Goal: Find specific page/section: Find specific page/section

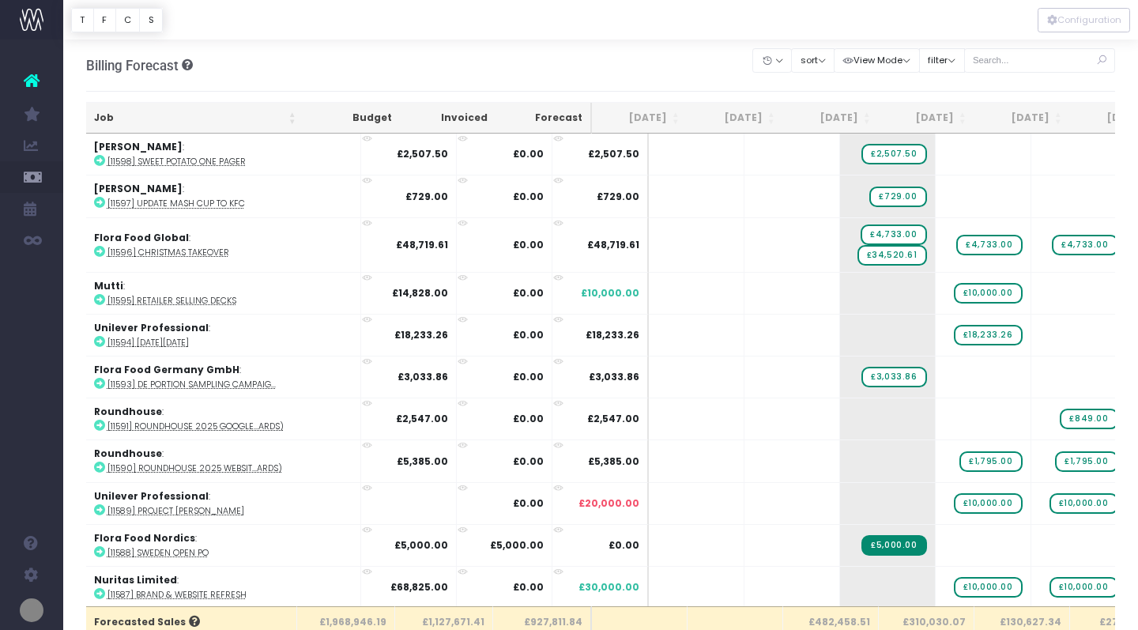
scroll to position [0, 1]
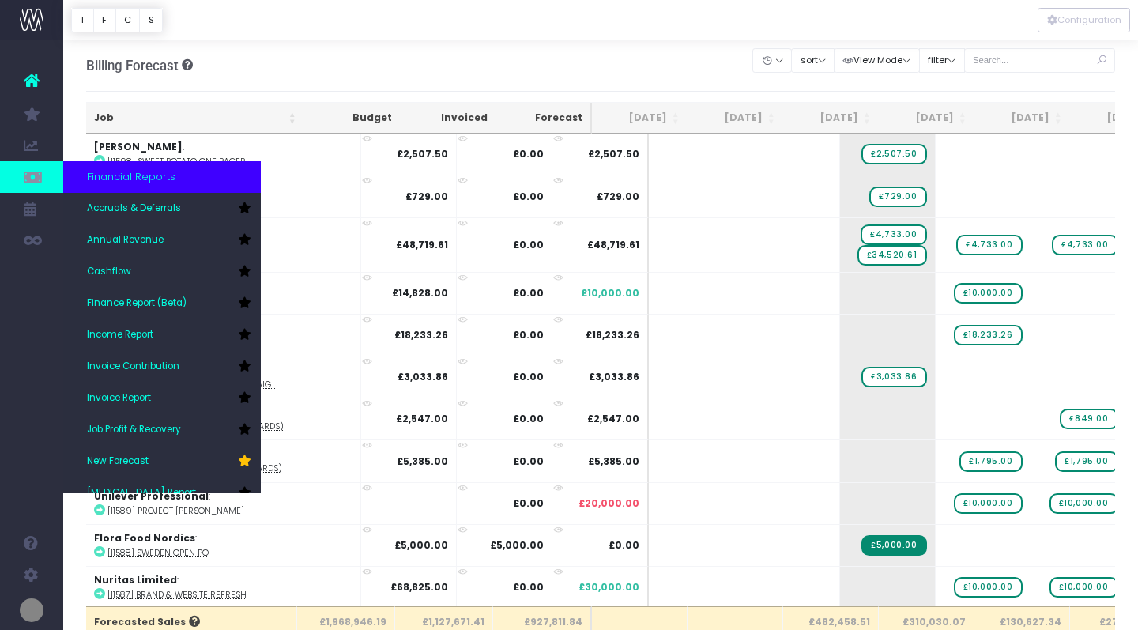
click at [33, 172] on icon at bounding box center [32, 176] width 16 height 17
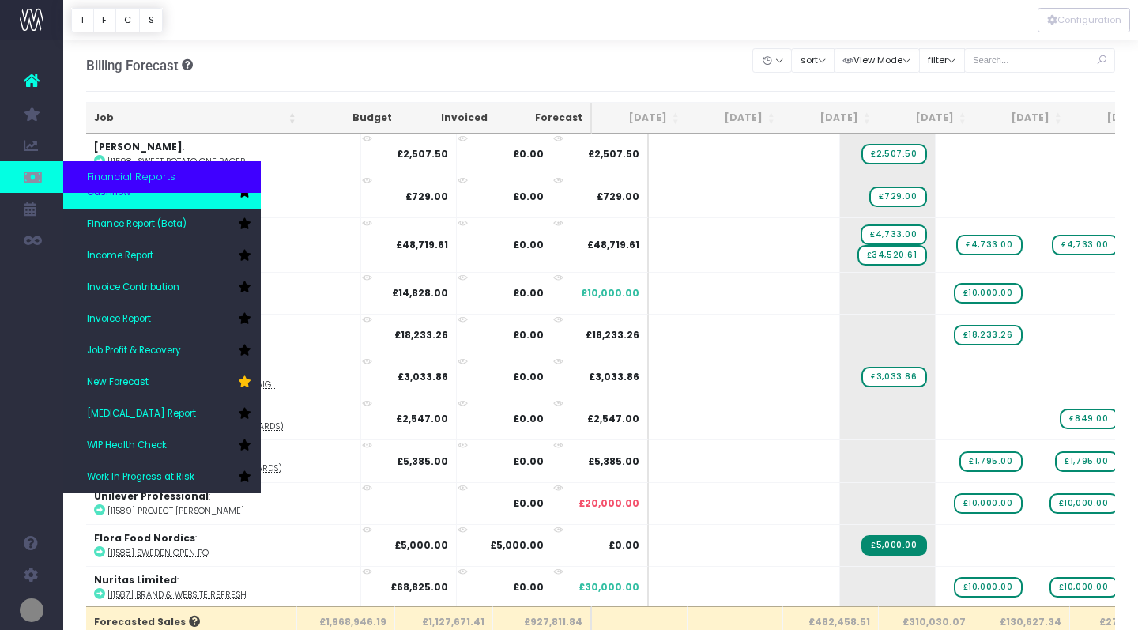
scroll to position [79, 0]
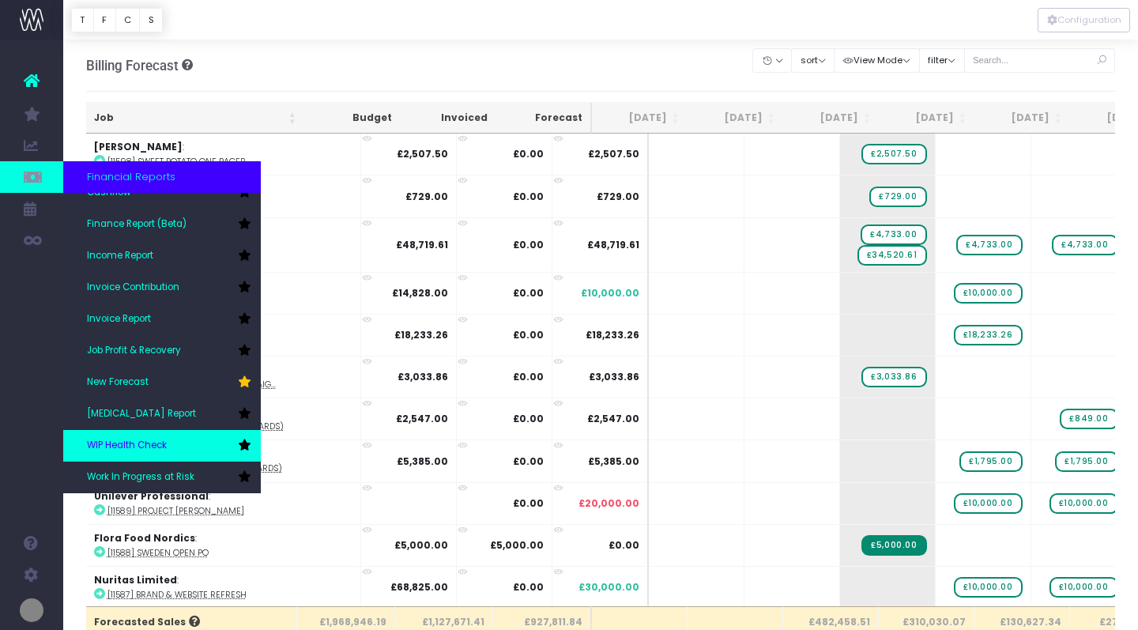
click at [143, 441] on span "WIP Health Check" at bounding box center [127, 445] width 80 height 14
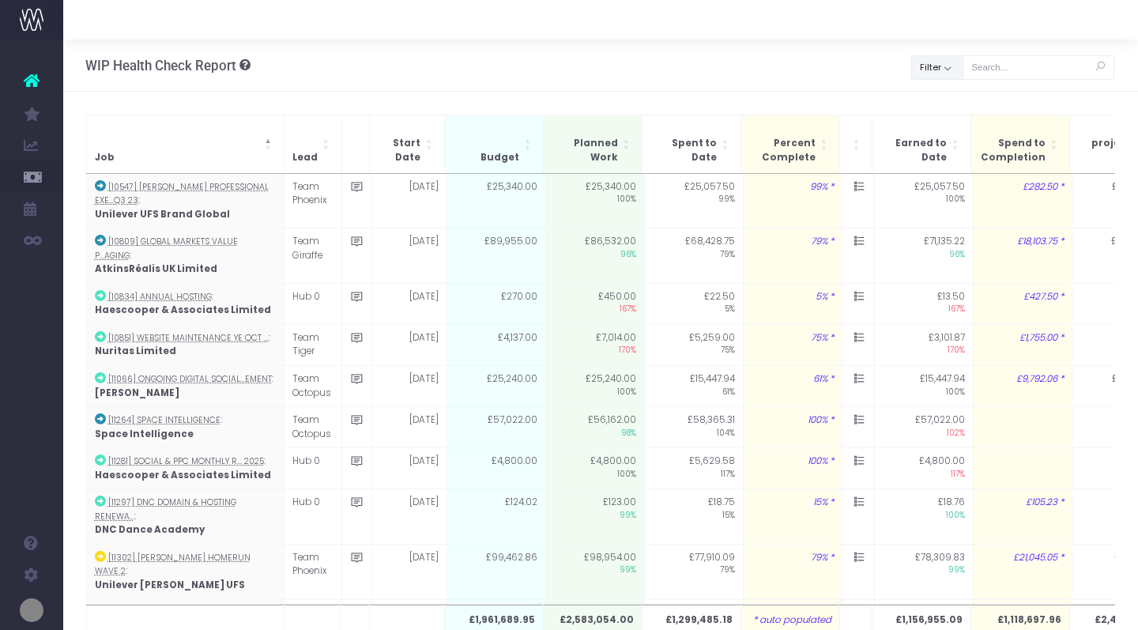
click at [963, 62] on button "Filter" at bounding box center [937, 67] width 52 height 24
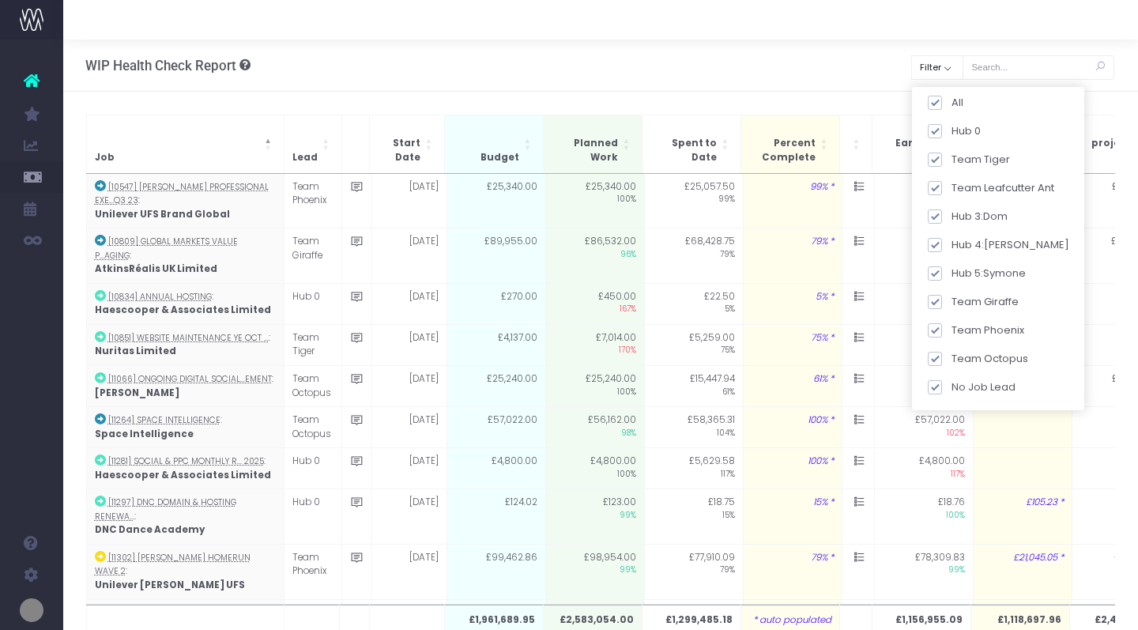
click at [829, 61] on div "WIP Health Check Report WIP Performance based on % completed Back Clear Filter …" at bounding box center [600, 66] width 1074 height 52
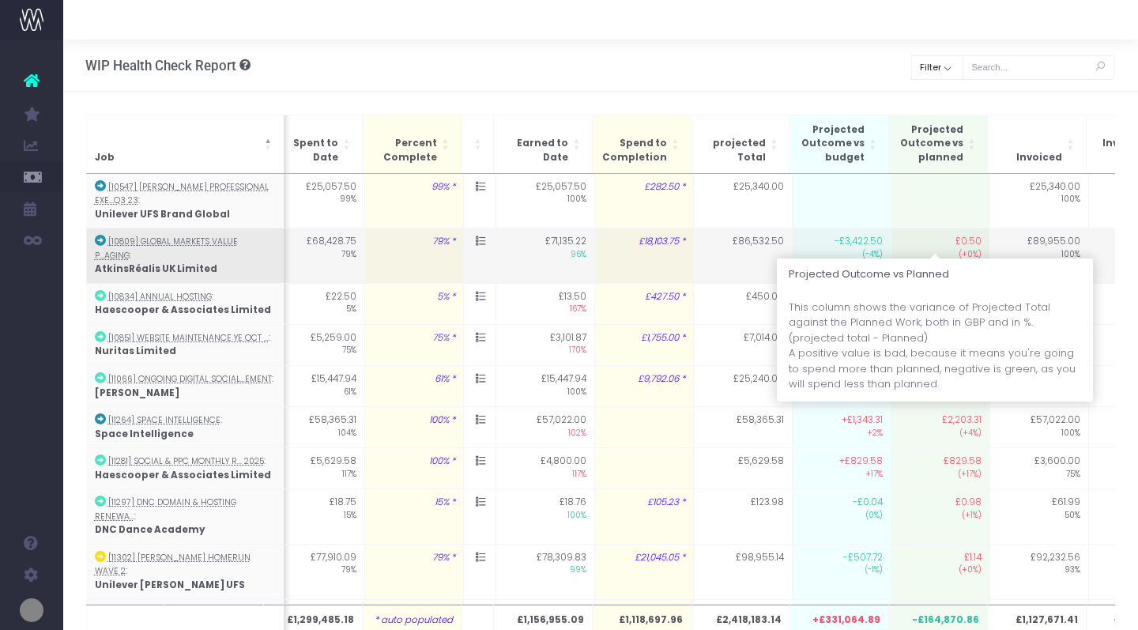
scroll to position [0, 448]
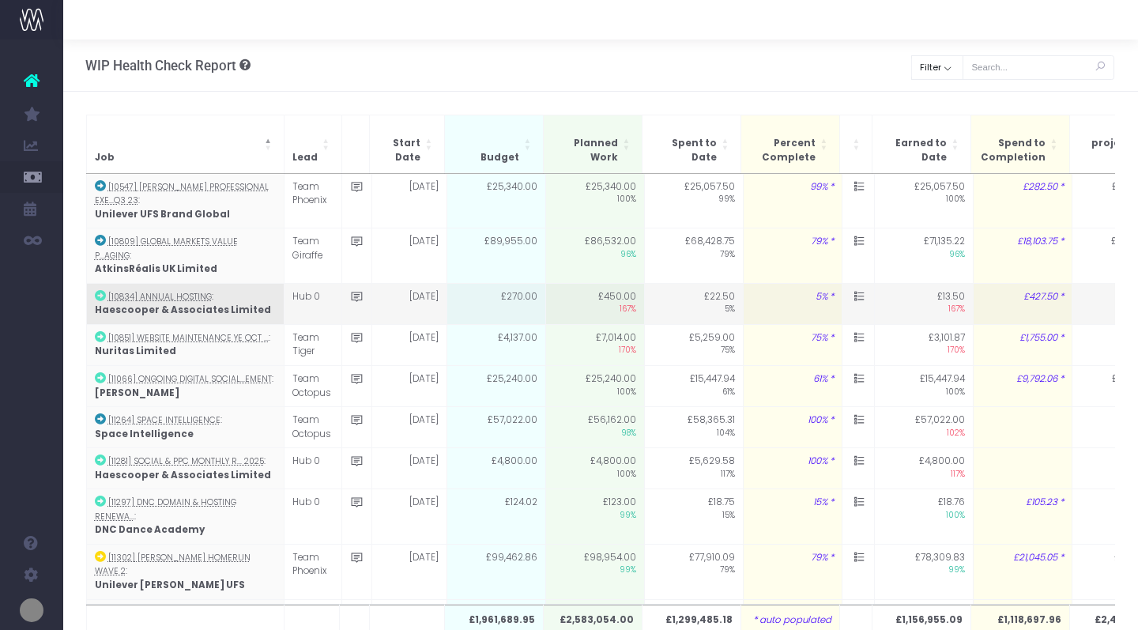
click at [822, 283] on td "5%" at bounding box center [792, 303] width 99 height 41
type input "5"
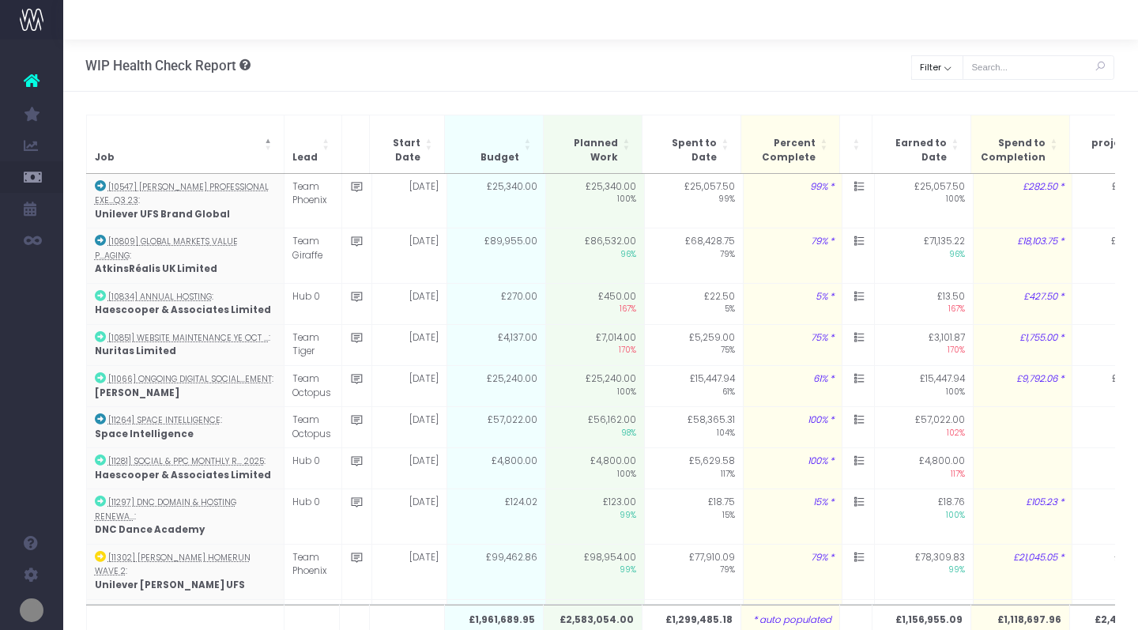
click at [668, 62] on div "WIP Health Check Report WIP Performance based on % completed Back Clear Filter …" at bounding box center [600, 66] width 1074 height 52
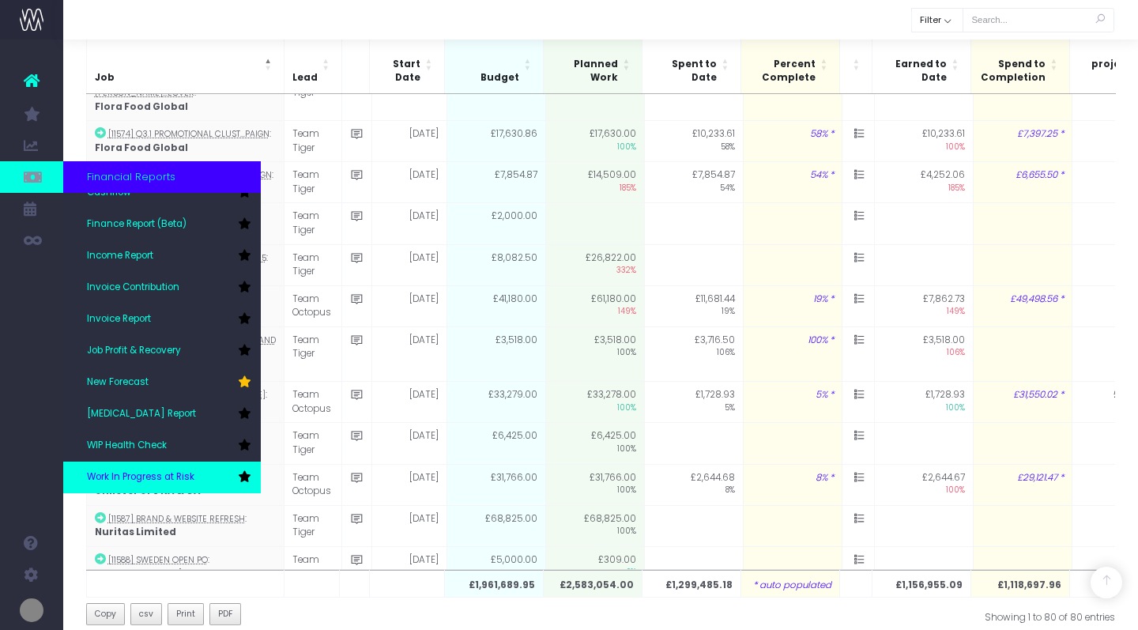
click at [134, 475] on span "Work In Progress at Risk" at bounding box center [140, 477] width 107 height 14
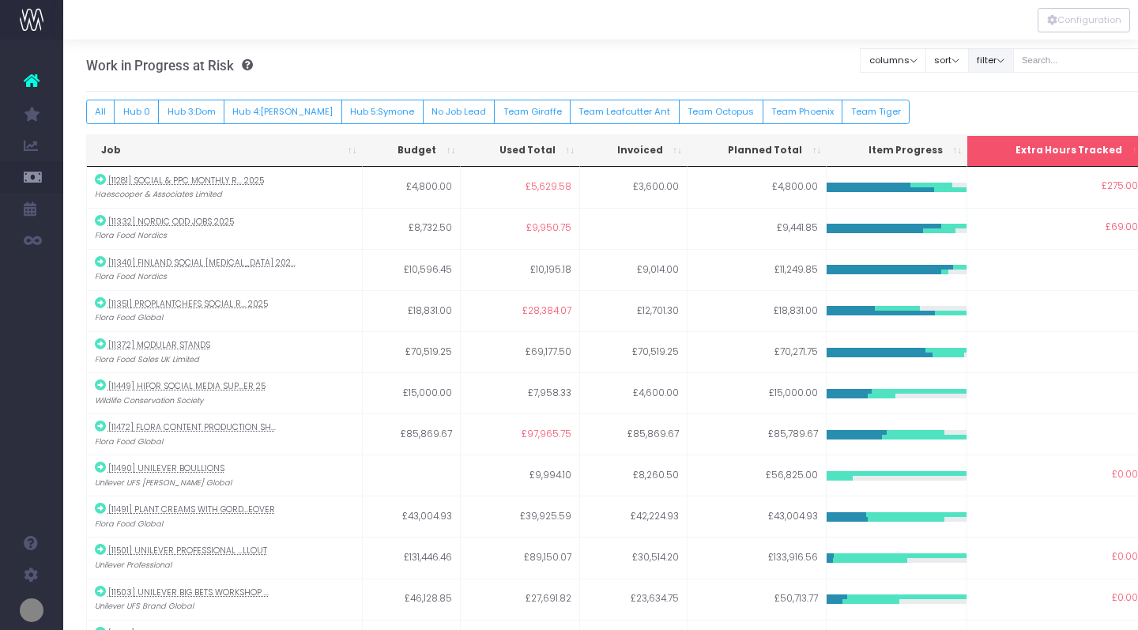
click at [1014, 63] on button "filter" at bounding box center [991, 60] width 46 height 24
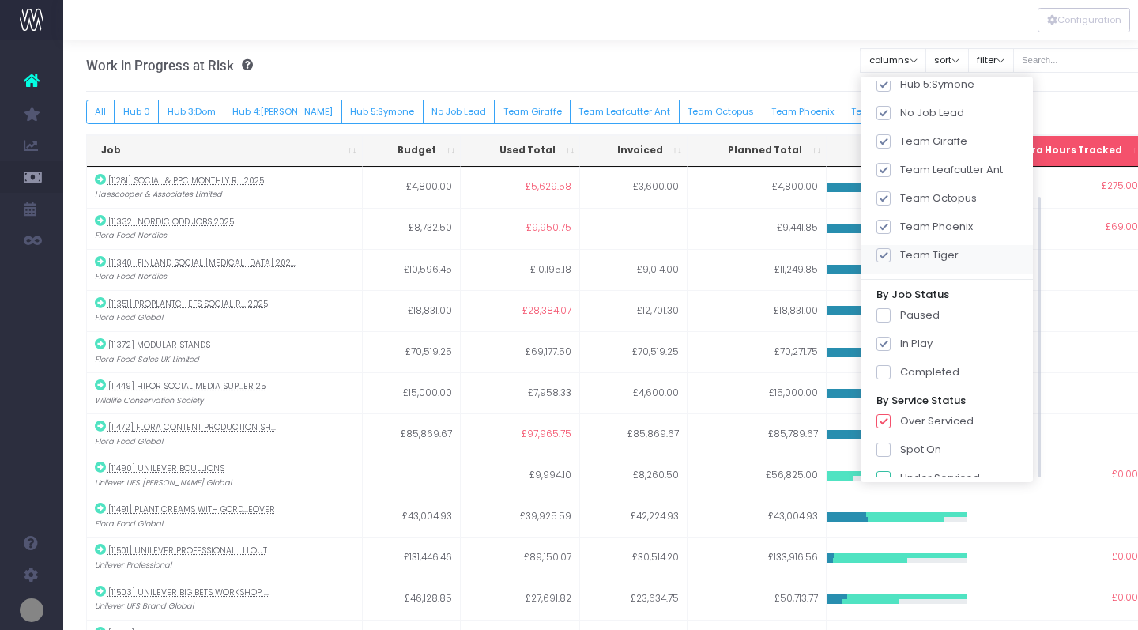
scroll to position [153, 0]
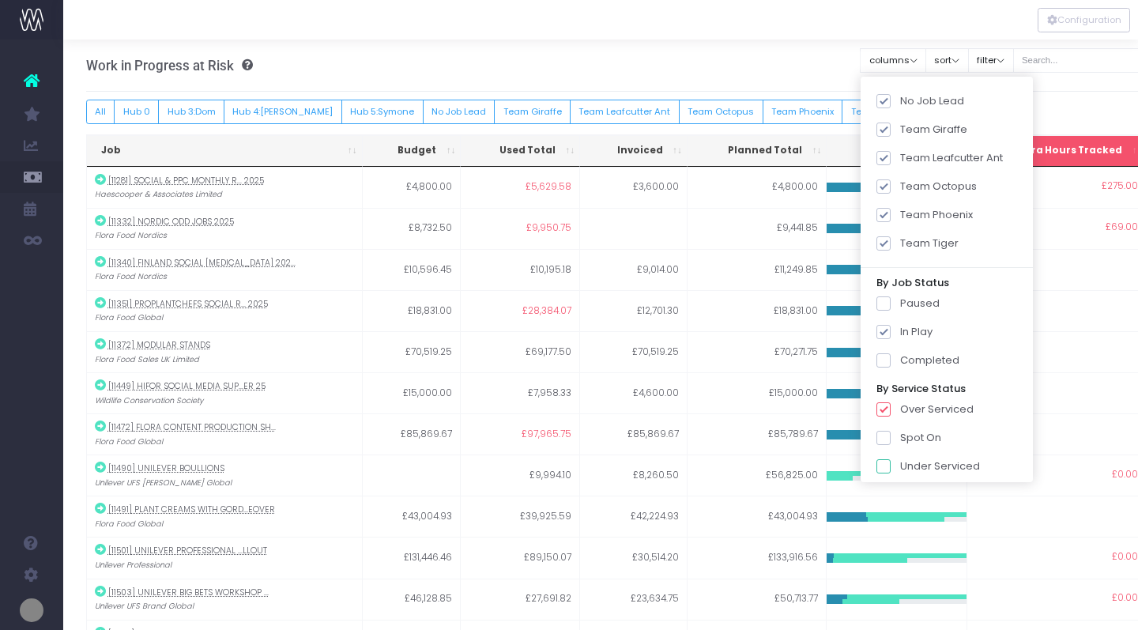
click at [817, 32] on div at bounding box center [600, 20] width 1074 height 40
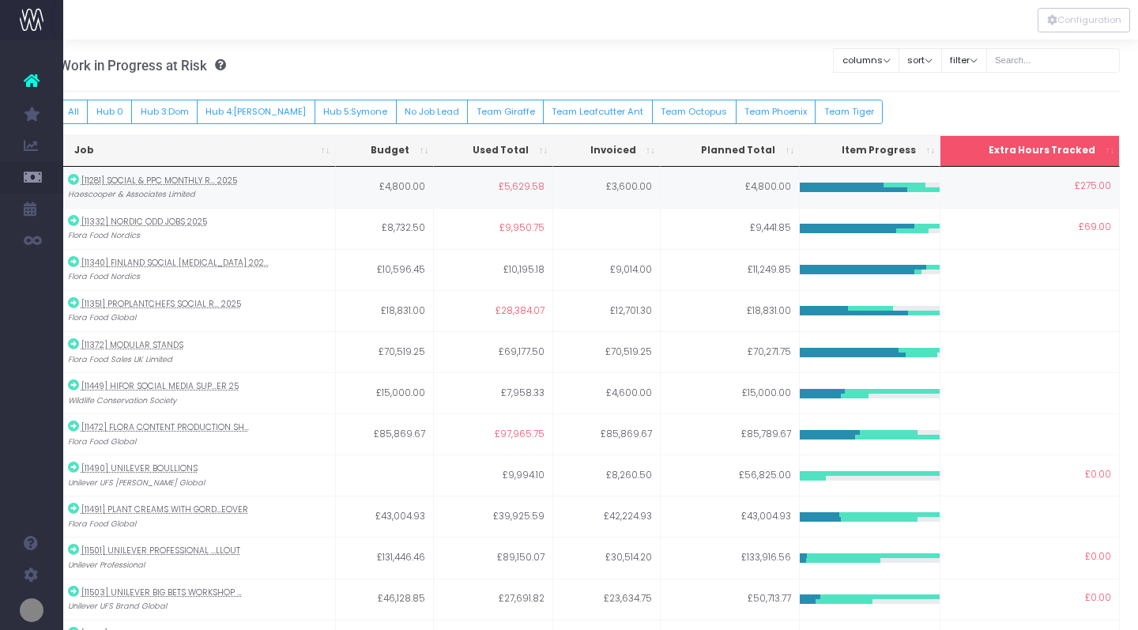
scroll to position [0, 0]
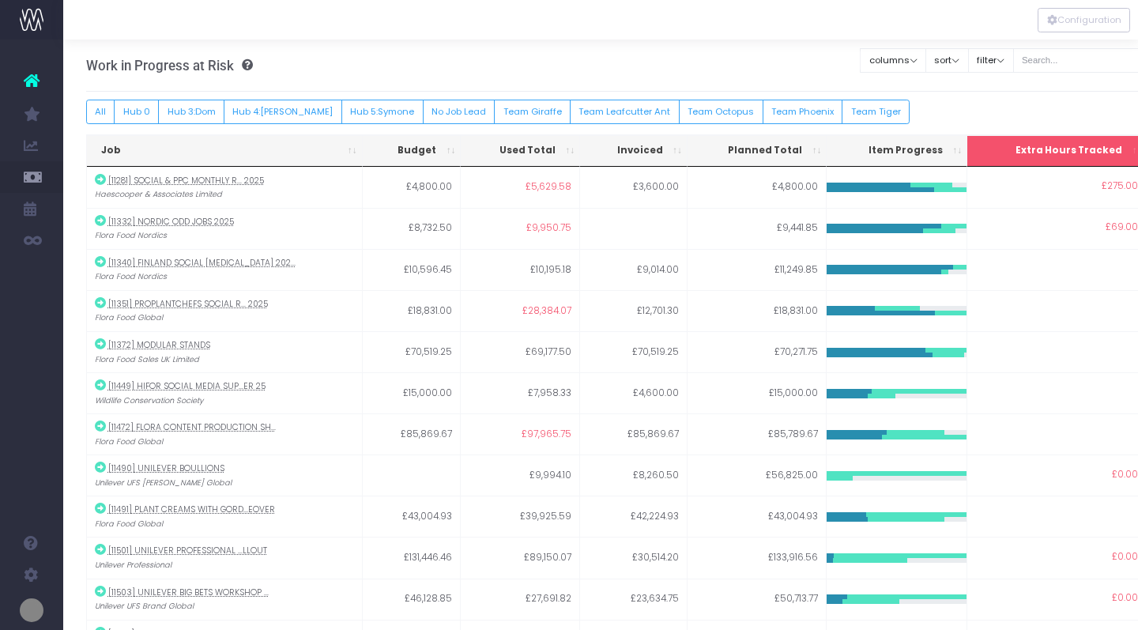
click at [571, 149] on th "Used Total" at bounding box center [520, 151] width 119 height 32
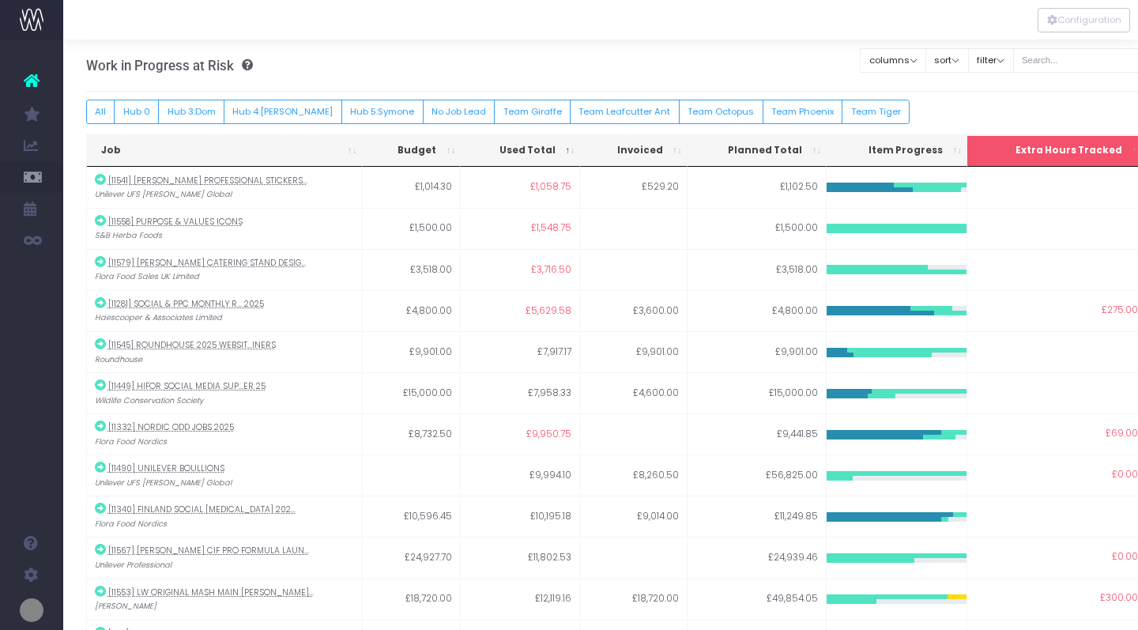
click at [571, 149] on th "Used Total" at bounding box center [520, 151] width 119 height 32
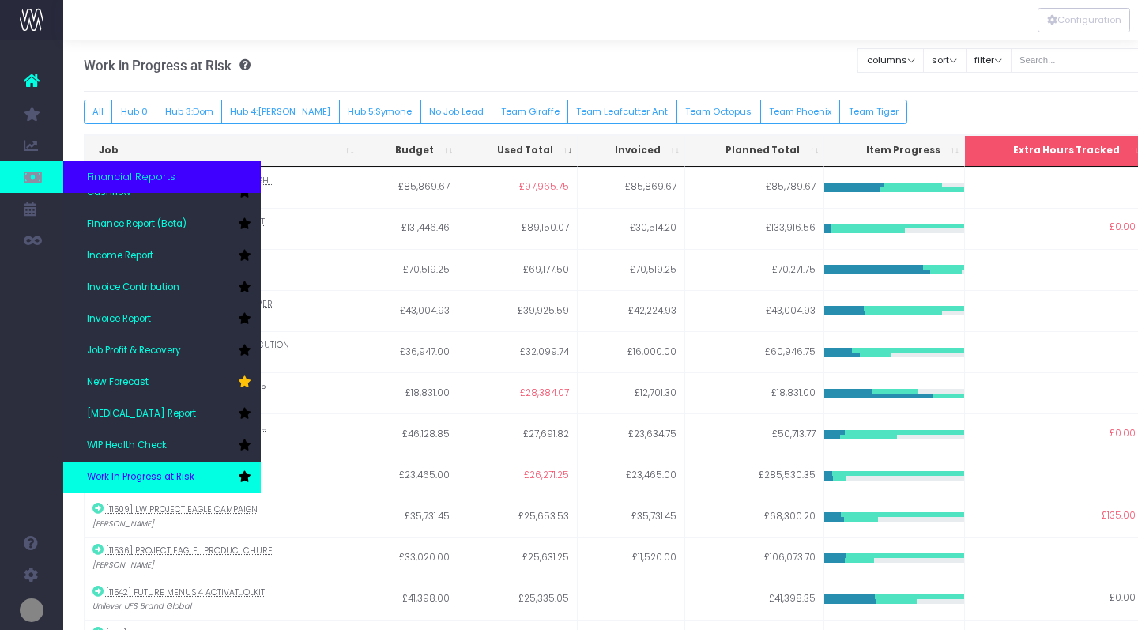
scroll to position [79, 0]
click at [246, 479] on icon at bounding box center [244, 476] width 13 height 11
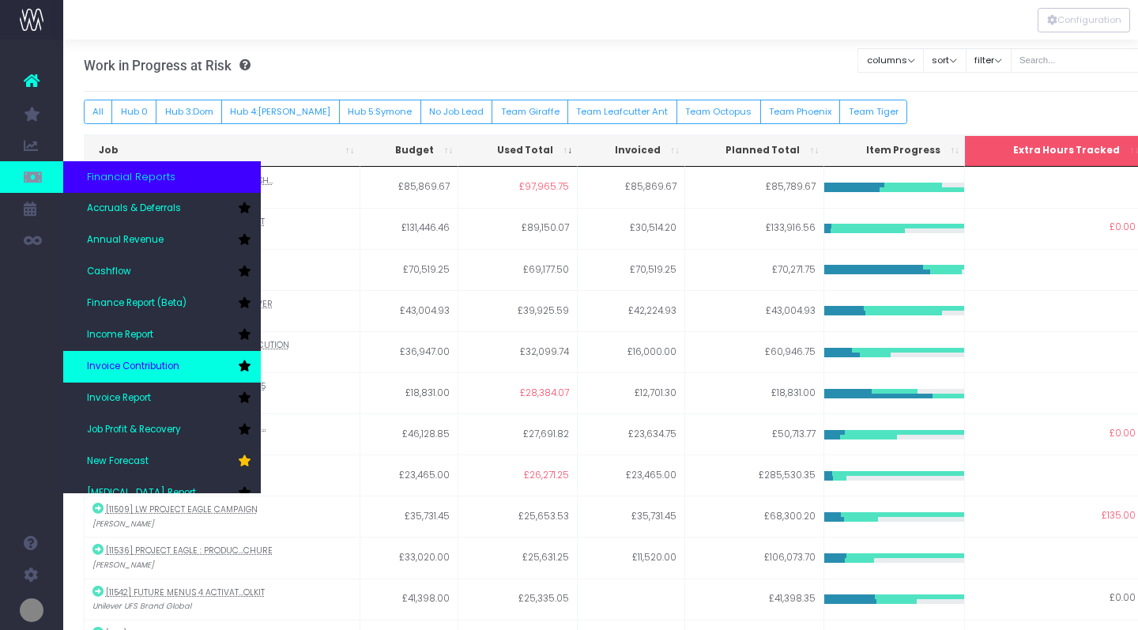
scroll to position [0, 0]
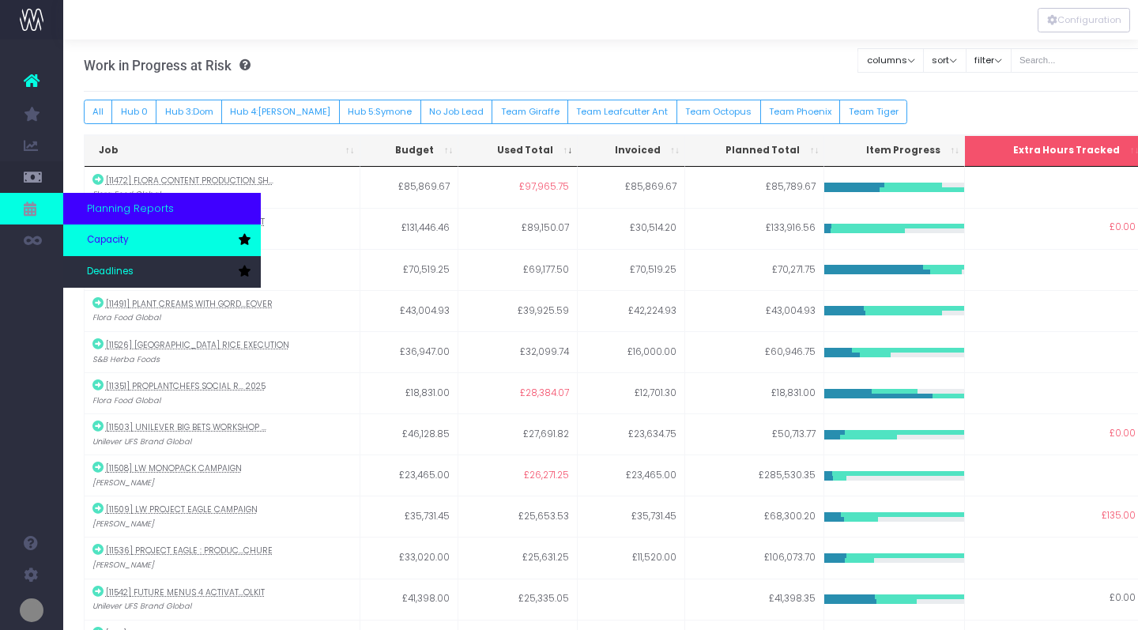
click at [111, 242] on span "Capacity" at bounding box center [108, 240] width 42 height 14
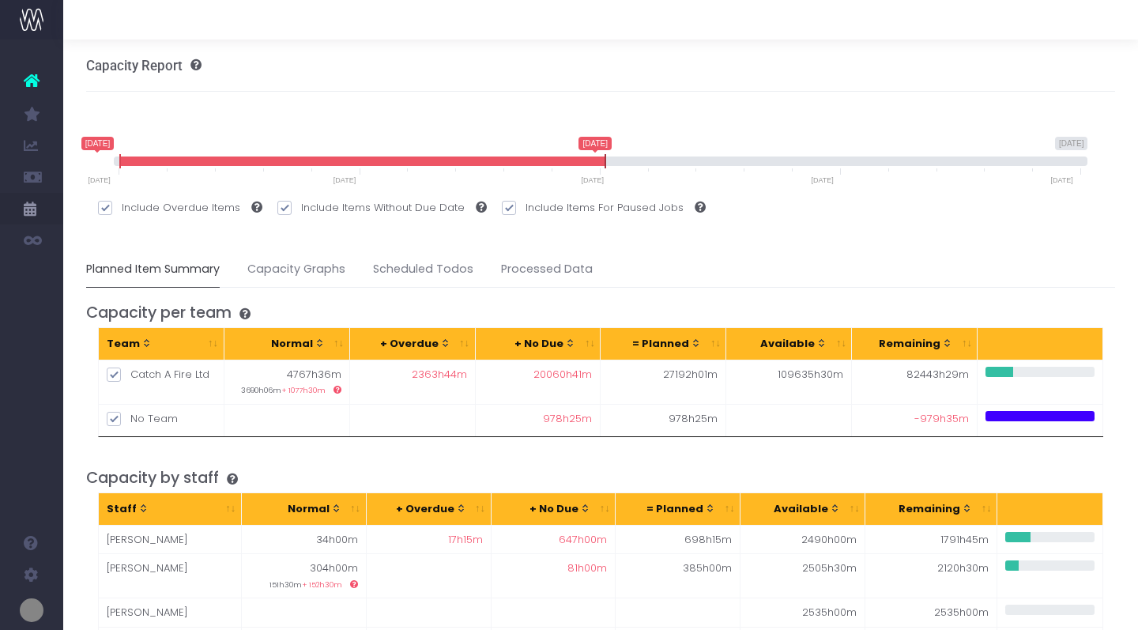
drag, startPoint x: 1079, startPoint y: 159, endPoint x: 604, endPoint y: 153, distance: 474.8
click at [604, 153] on span "[DATE] [DATE] [DATE] [DATE] [DATE] — [DATE] [DATE] [DATE] [DATE] [DATE] [DATE]" at bounding box center [601, 160] width 974 height 47
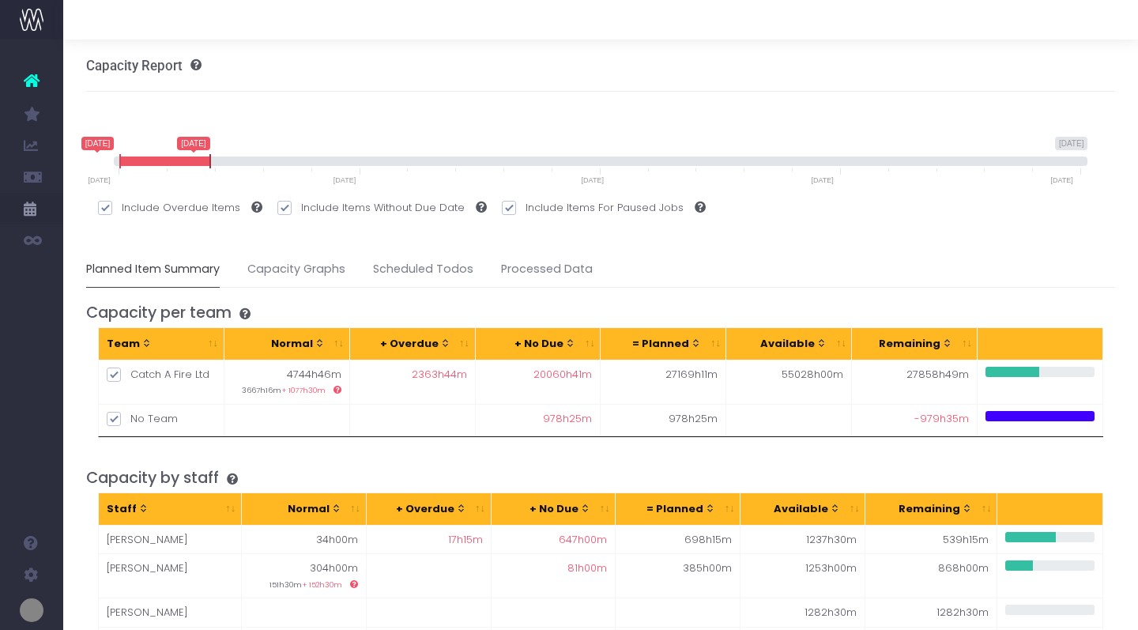
drag, startPoint x: 604, startPoint y: 162, endPoint x: 208, endPoint y: 163, distance: 395.8
click at [208, 163] on span at bounding box center [210, 161] width 13 height 14
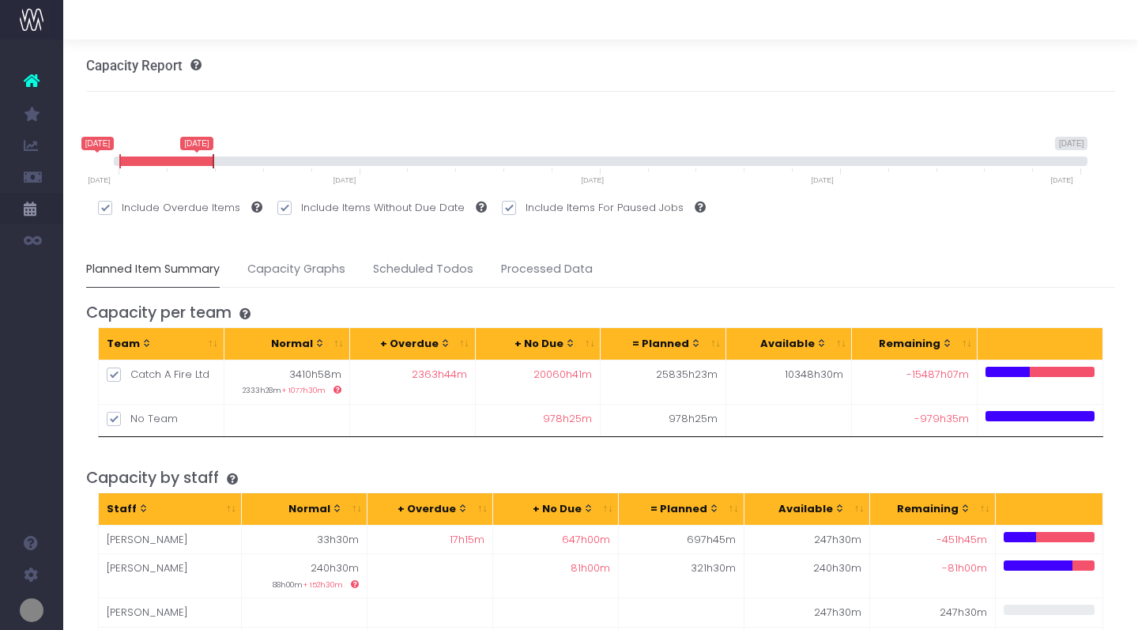
click at [212, 163] on span at bounding box center [213, 161] width 13 height 14
click at [502, 210] on span at bounding box center [509, 208] width 14 height 14
click at [525, 210] on input "Include Items For Paused Jobs" at bounding box center [530, 205] width 10 height 10
checkbox input "false"
